Goal: Transaction & Acquisition: Purchase product/service

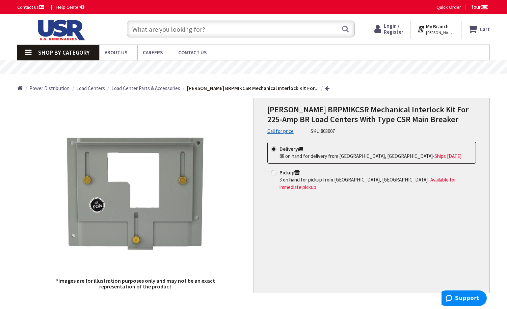
click at [351, 253] on div "[PERSON_NAME] BRPMIKCSR Mechanical Interlock Kit For 225-Amp BR Load Centers Wi…" at bounding box center [371, 195] width 236 height 195
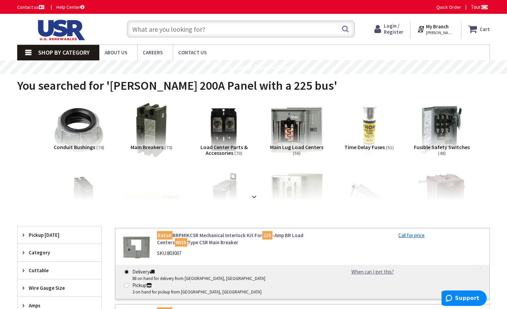
click at [169, 36] on input "text" at bounding box center [241, 29] width 228 height 17
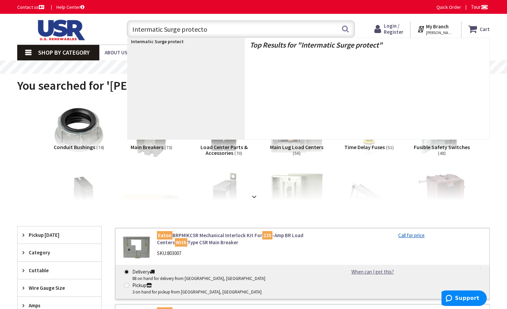
type input "Intermatic Surge protector"
